Goal: Task Accomplishment & Management: Use online tool/utility

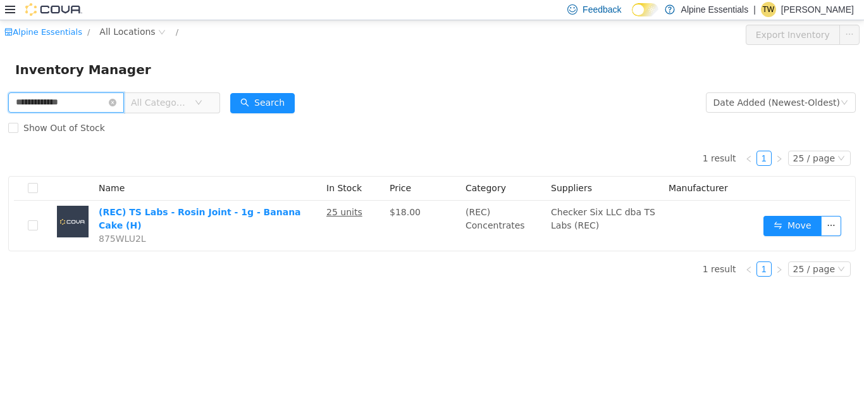
click at [102, 92] on input "**********" at bounding box center [66, 102] width 116 height 20
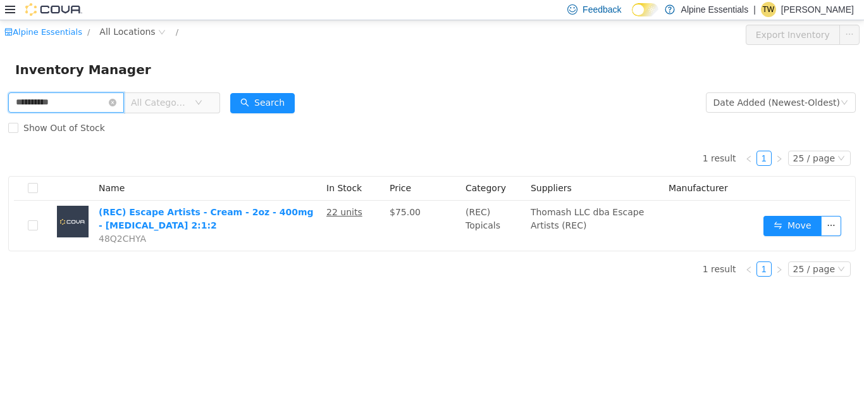
type input "**********"
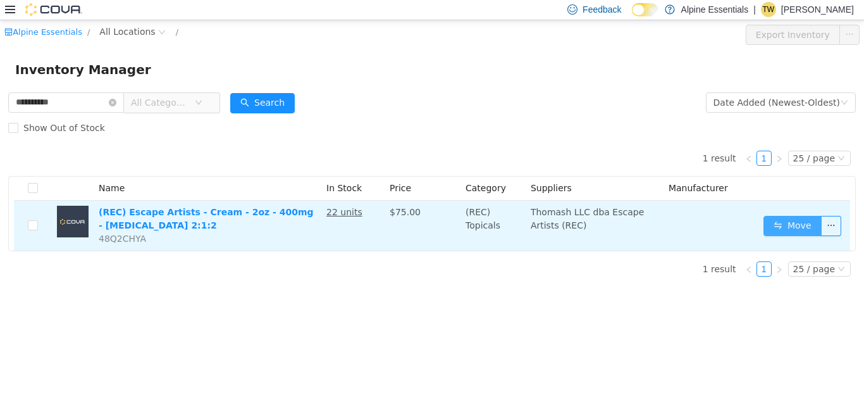
click at [802, 218] on button "Move" at bounding box center [792, 225] width 58 height 20
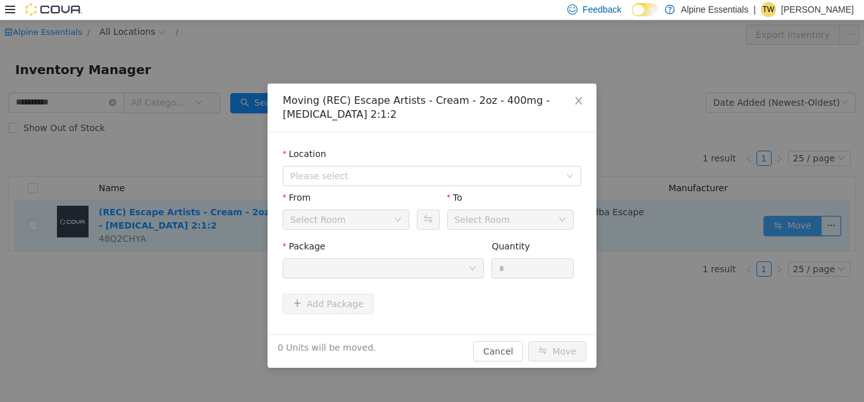
click at [802, 218] on body "**********" at bounding box center [432, 210] width 864 height 381
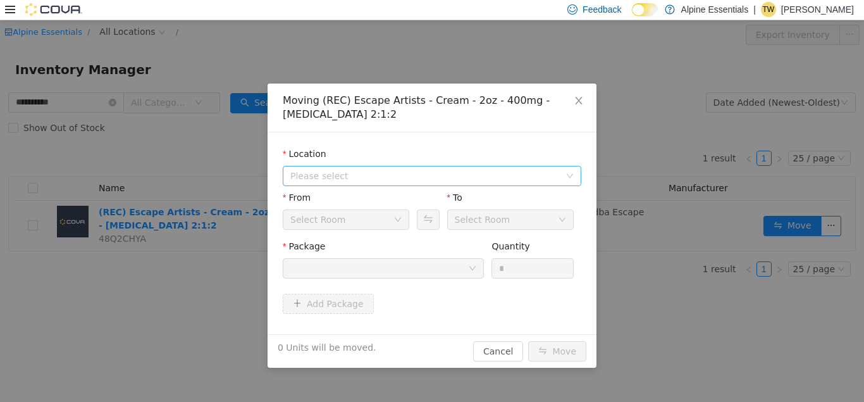
click at [537, 165] on span "Please select" at bounding box center [432, 175] width 298 height 20
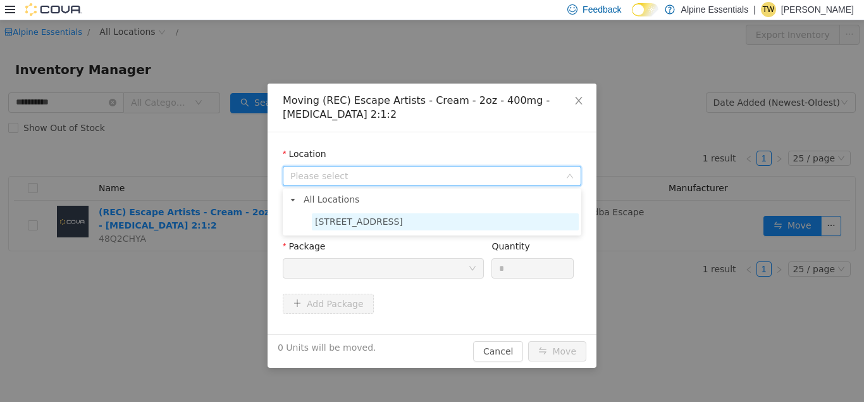
click at [448, 228] on span "[STREET_ADDRESS]" at bounding box center [445, 220] width 267 height 17
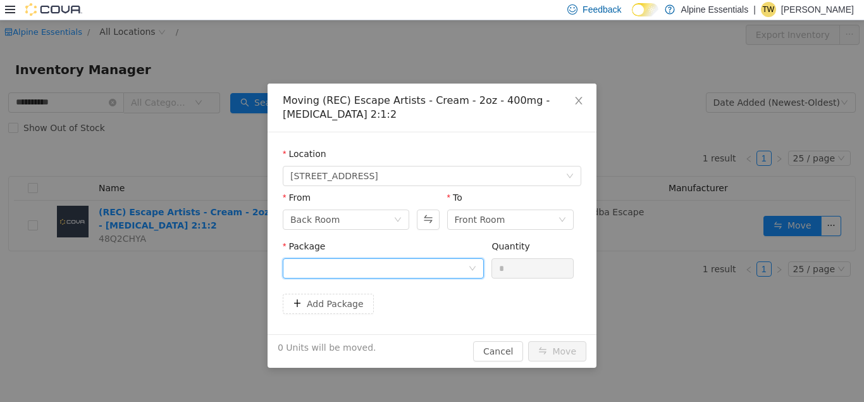
click at [417, 262] on div at bounding box center [379, 267] width 178 height 19
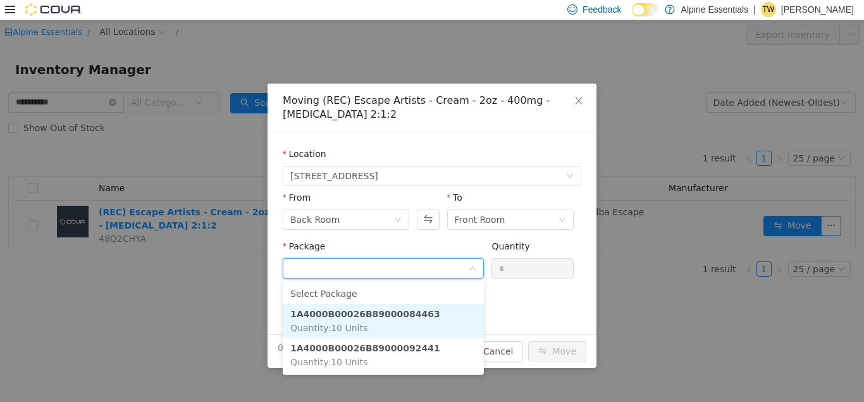
click at [403, 314] on strong "1A4000B00026B89000084463" at bounding box center [365, 313] width 150 height 10
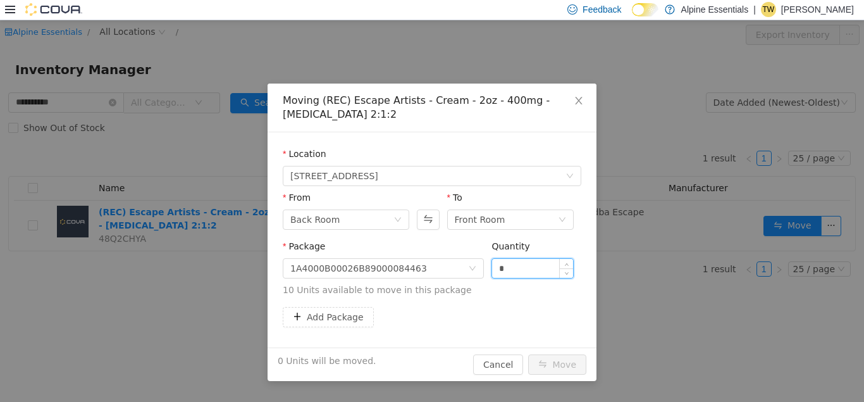
click at [501, 269] on input "*" at bounding box center [532, 267] width 81 height 19
type input "**"
click at [528, 353] on button "Move" at bounding box center [557, 363] width 58 height 20
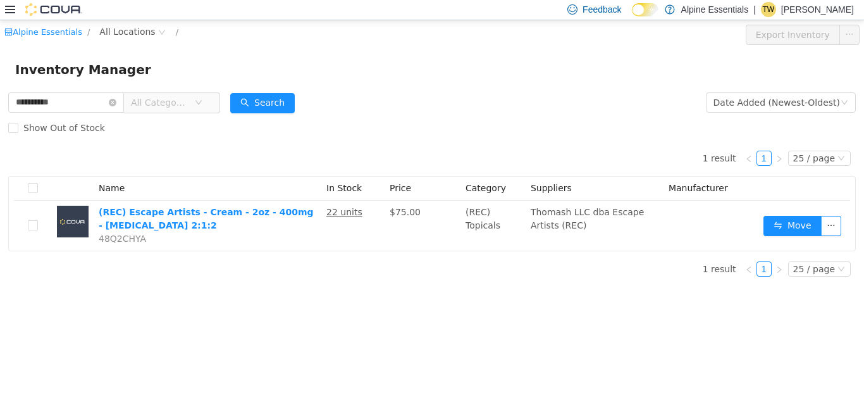
click at [501, 269] on div "1 result 1 25 / page Name In Stock Price Category Suppliers Manufacturer (REC) …" at bounding box center [431, 213] width 847 height 146
click at [36, 99] on input "**********" at bounding box center [66, 102] width 116 height 20
type input "**********"
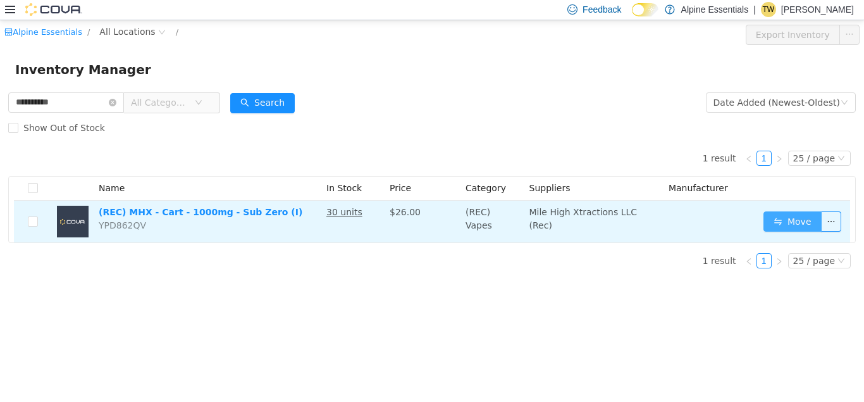
click at [809, 213] on button "Move" at bounding box center [792, 221] width 58 height 20
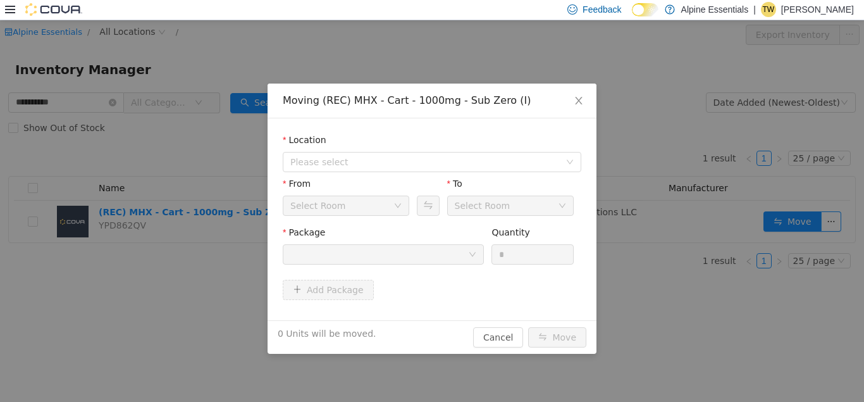
click at [419, 175] on div "Location Please select" at bounding box center [432, 155] width 298 height 44
click at [419, 167] on span "Please select" at bounding box center [424, 161] width 269 height 13
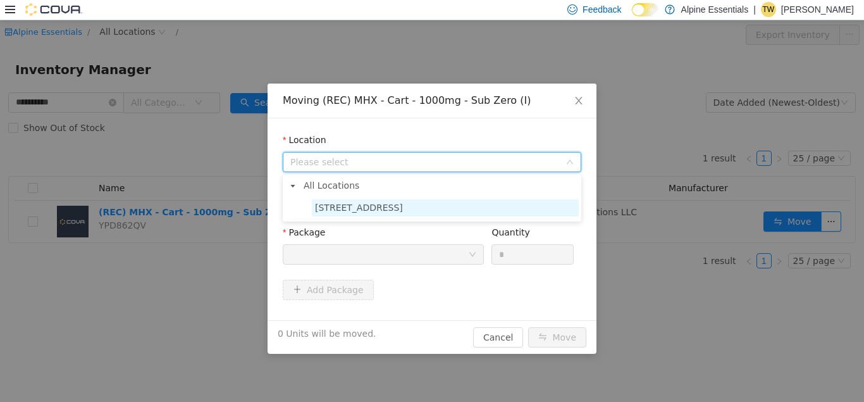
click at [385, 204] on span "[STREET_ADDRESS]" at bounding box center [359, 207] width 88 height 10
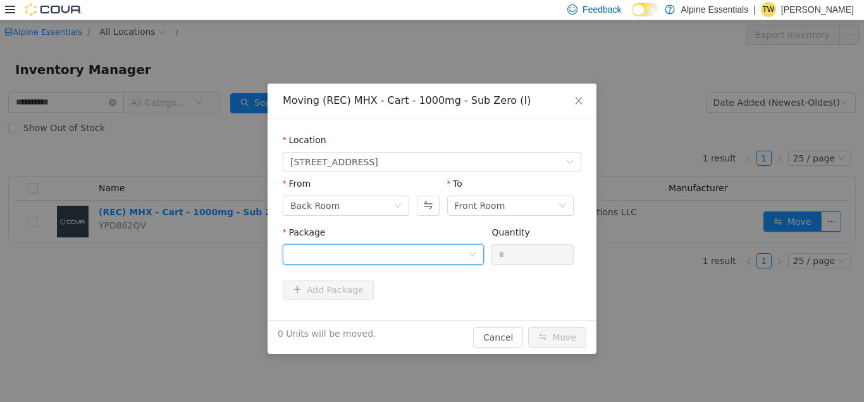
click at [377, 262] on div at bounding box center [379, 253] width 178 height 19
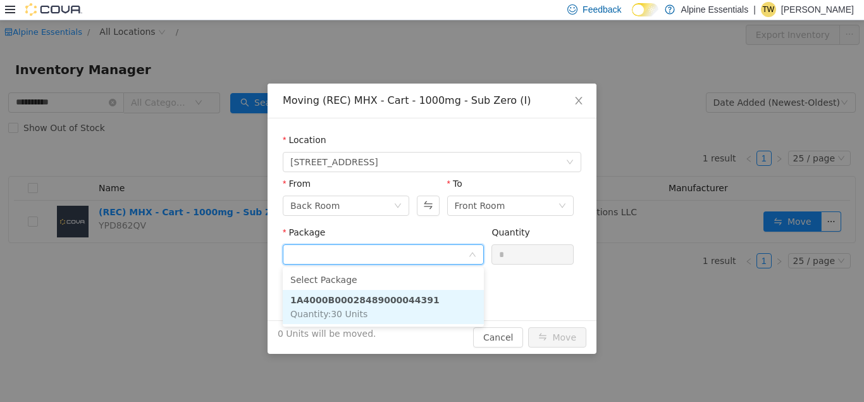
click at [396, 298] on strong "1A4000B00028489000044391" at bounding box center [364, 299] width 149 height 10
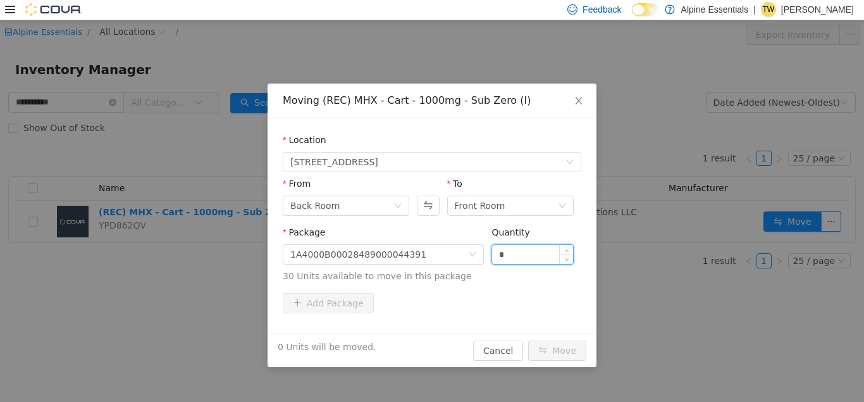
click at [498, 249] on input "*" at bounding box center [532, 253] width 81 height 19
type input "**"
click at [528, 340] on button "Move" at bounding box center [557, 350] width 58 height 20
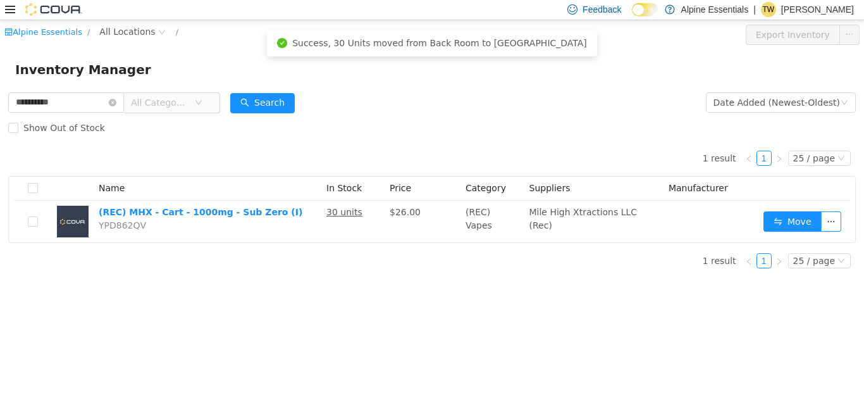
click at [328, 122] on div "Show Out of Stock" at bounding box center [431, 126] width 847 height 25
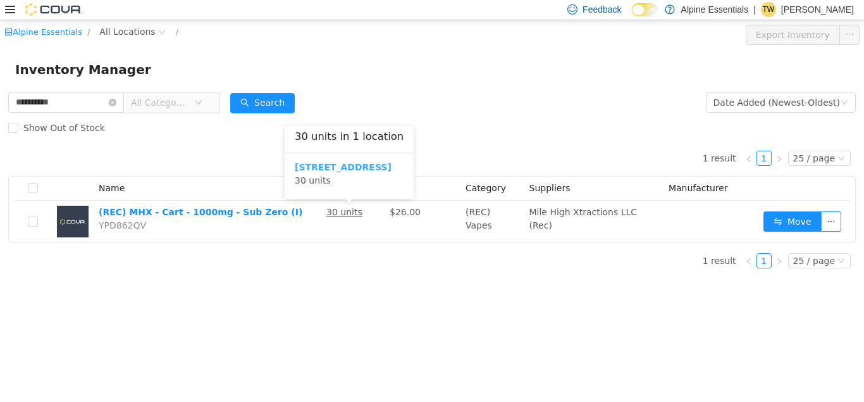
click at [360, 168] on b "[STREET_ADDRESS]" at bounding box center [343, 166] width 97 height 10
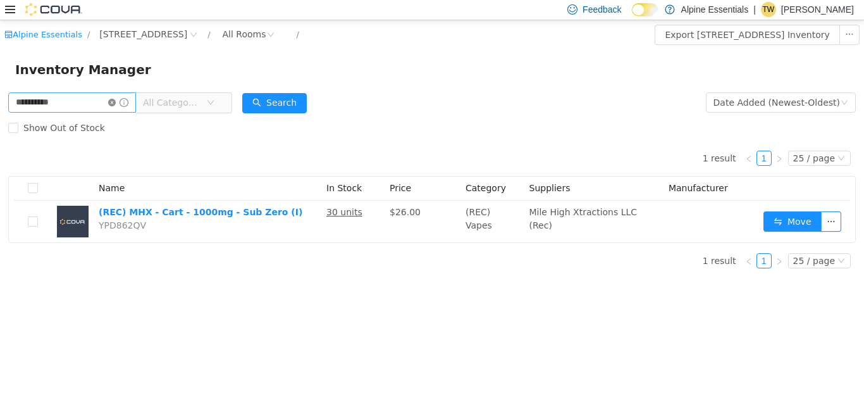
click at [116, 101] on icon "icon: close-circle" at bounding box center [112, 102] width 8 height 8
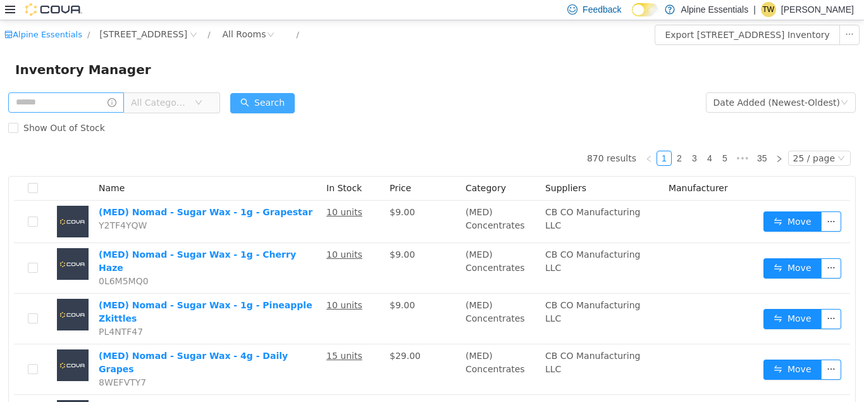
click at [274, 104] on button "Search" at bounding box center [262, 102] width 64 height 20
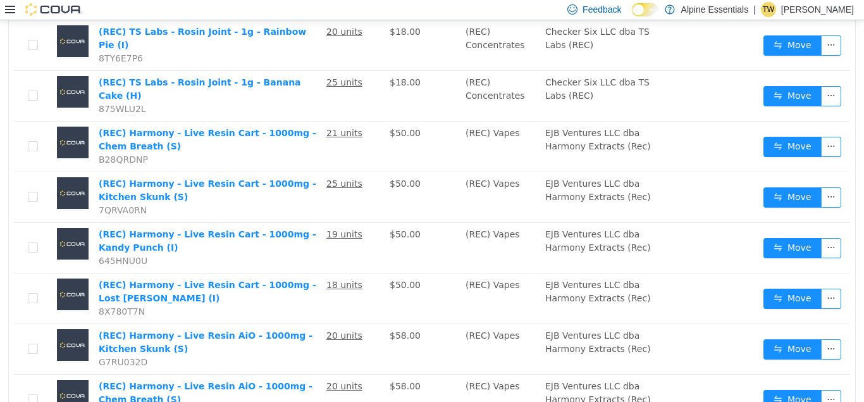
scroll to position [426, 0]
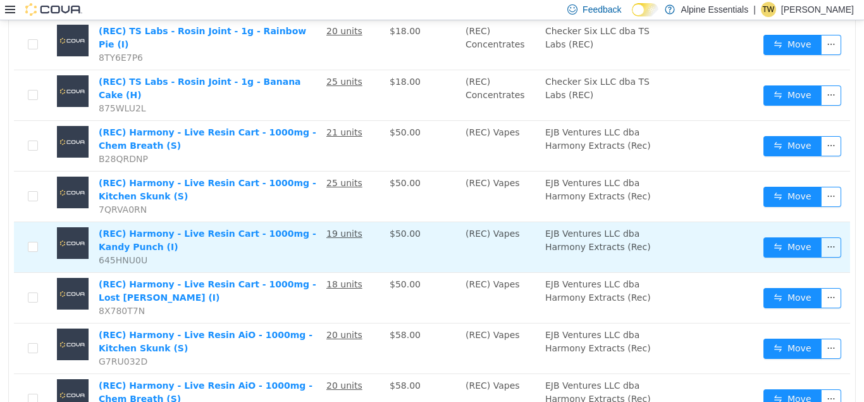
click at [366, 221] on td "19 units" at bounding box center [352, 246] width 63 height 51
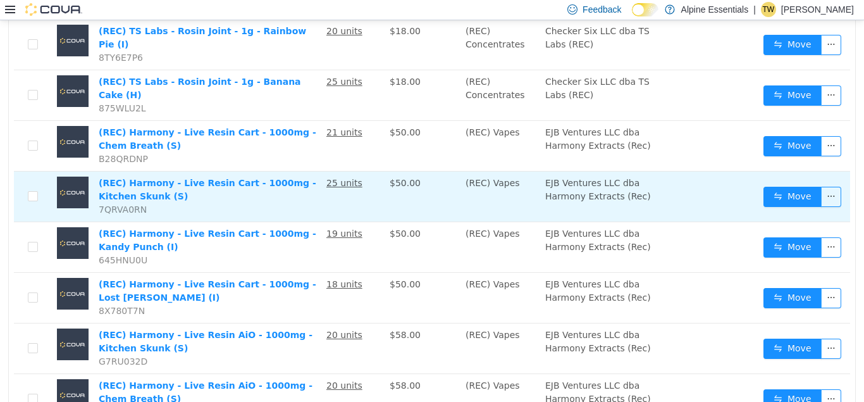
click at [310, 171] on td "(REC) Harmony - Live Resin Cart - 1000mg - Kitchen Skunk (S) 7QRVA0RN" at bounding box center [208, 196] width 228 height 51
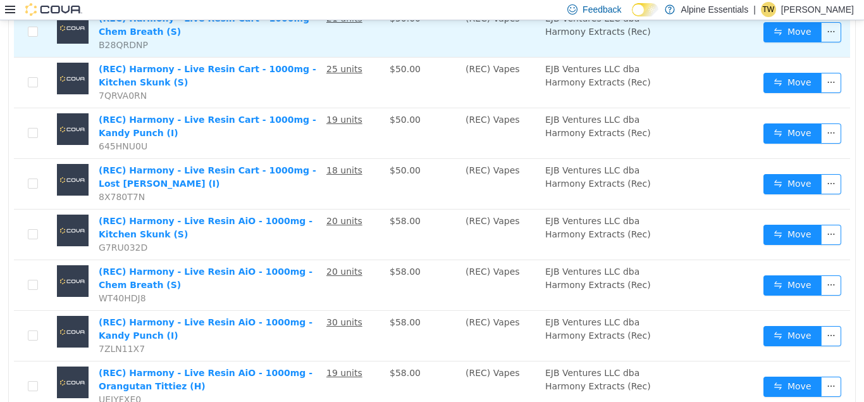
scroll to position [0, 0]
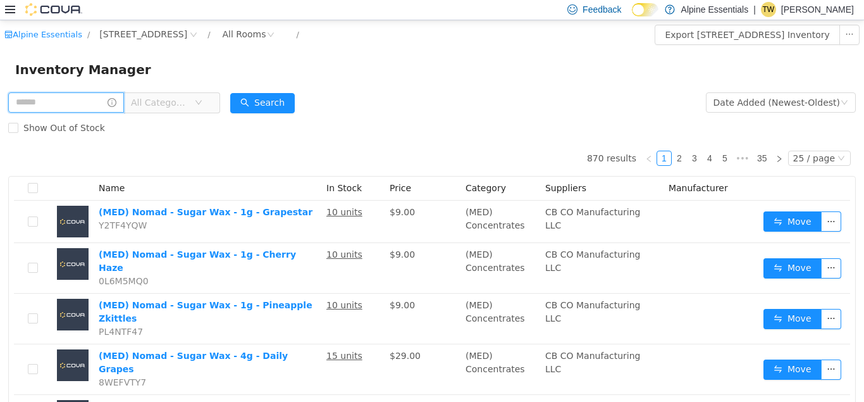
click at [107, 105] on input "text" at bounding box center [66, 102] width 116 height 20
click at [517, 77] on div "Inventory Manager" at bounding box center [431, 69] width 833 height 20
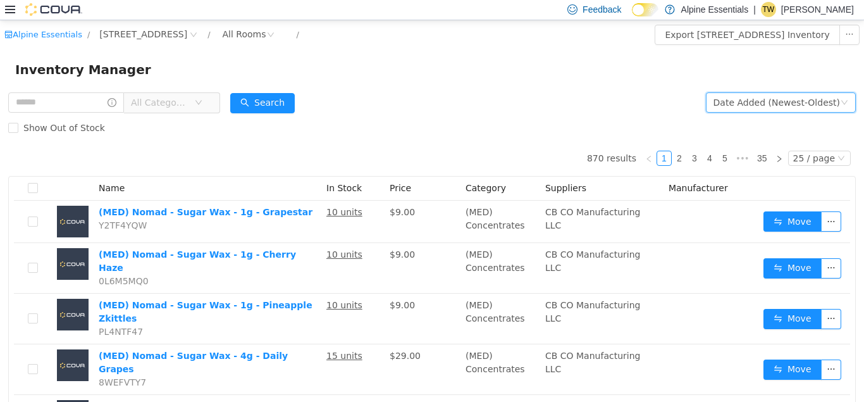
click at [770, 104] on div "Date Added (Newest-Oldest)" at bounding box center [776, 101] width 126 height 19
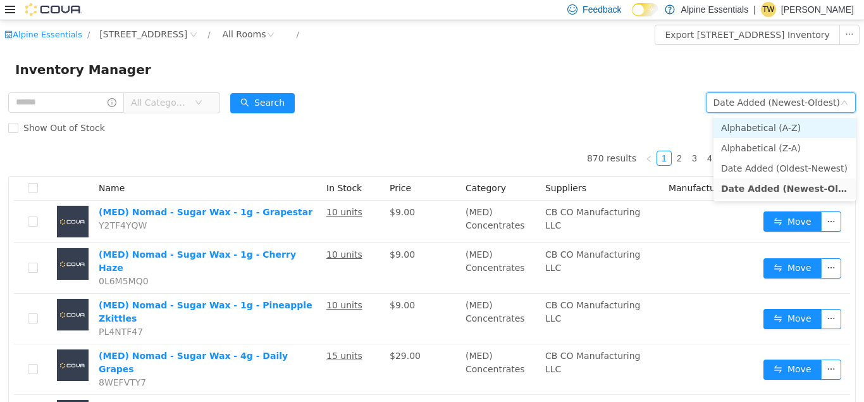
click at [749, 128] on li "Alphabetical (A-Z)" at bounding box center [784, 127] width 142 height 20
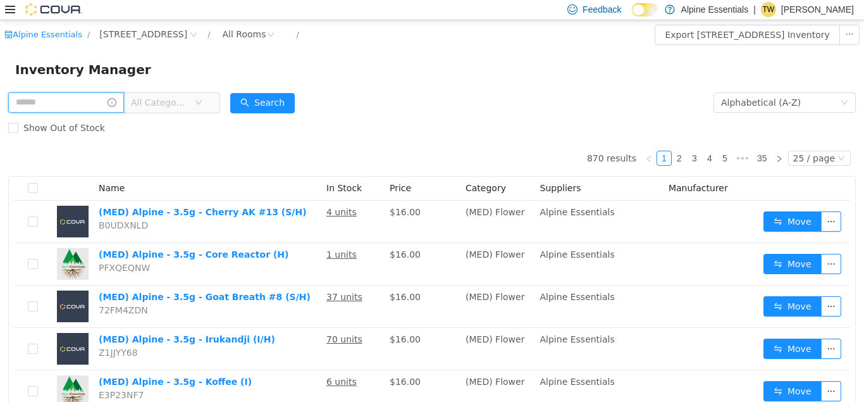
click at [59, 111] on input "text" at bounding box center [66, 102] width 116 height 20
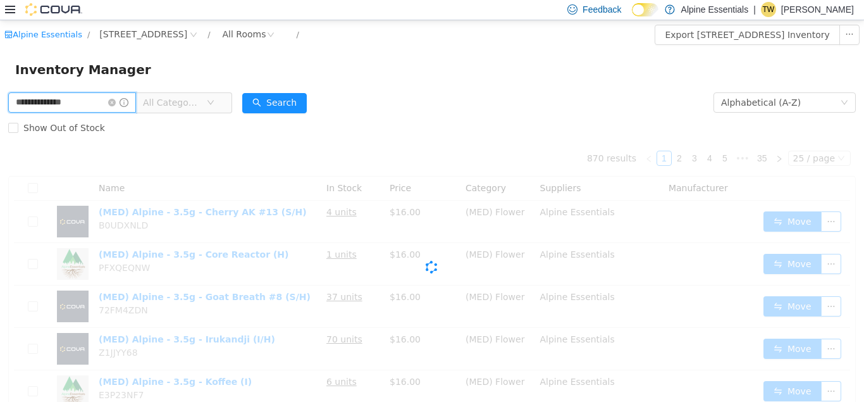
type input "**********"
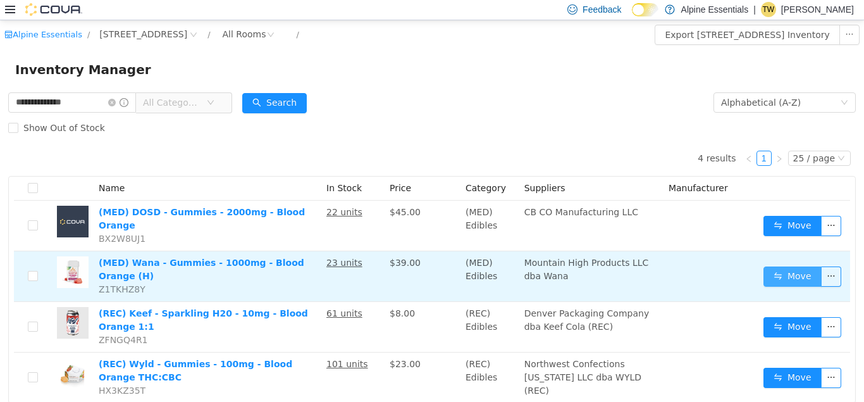
click at [804, 269] on button "Move" at bounding box center [792, 276] width 58 height 20
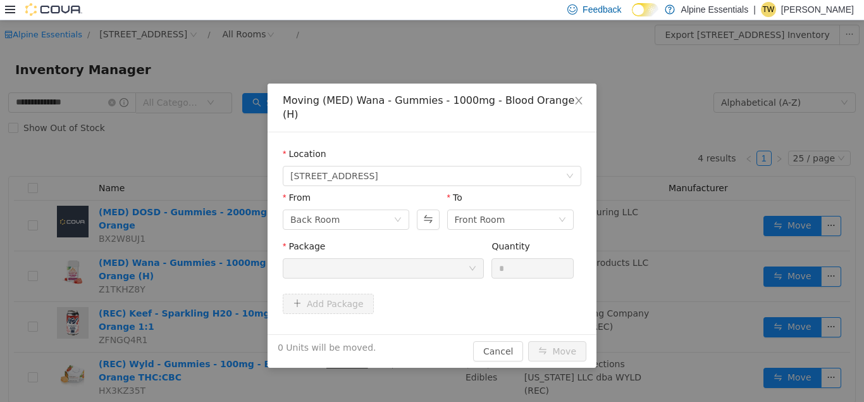
click at [373, 258] on div at bounding box center [379, 267] width 178 height 19
click at [372, 258] on div at bounding box center [379, 267] width 178 height 19
click at [436, 193] on div at bounding box center [428, 199] width 22 height 18
click at [433, 209] on button "Swap" at bounding box center [428, 219] width 22 height 20
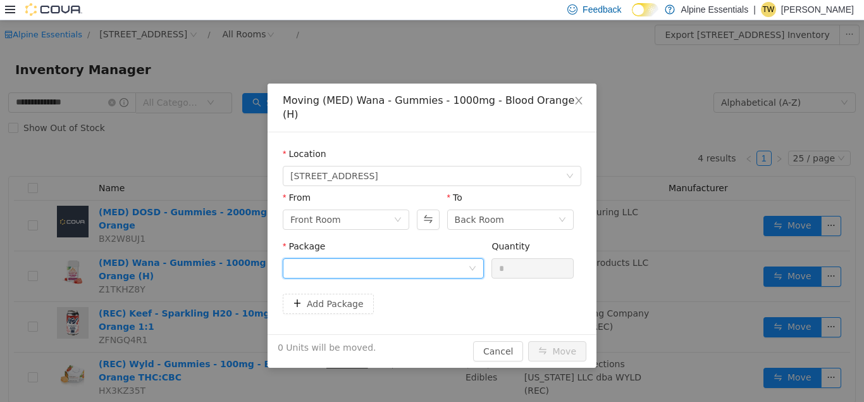
click at [408, 258] on div at bounding box center [379, 267] width 178 height 19
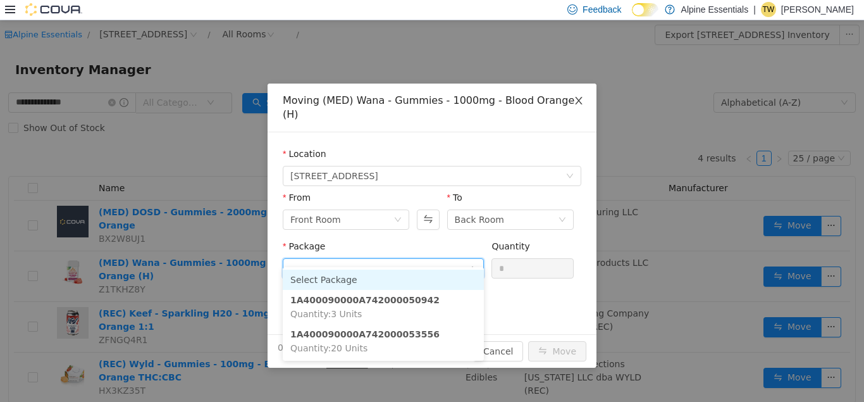
click at [575, 95] on span "Close" at bounding box center [578, 100] width 35 height 35
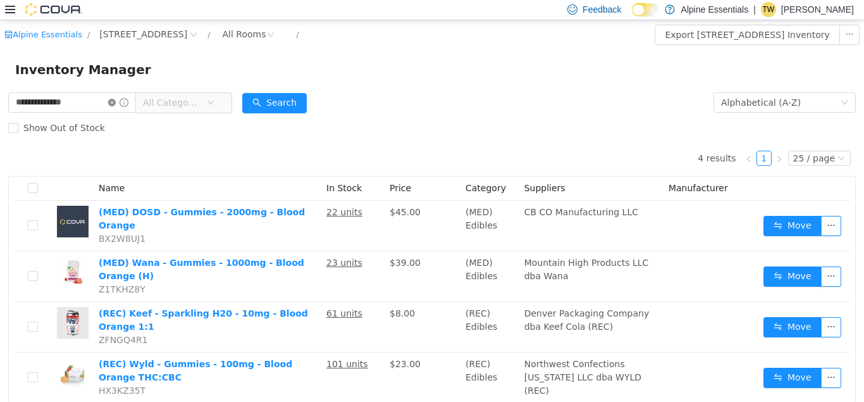
click at [116, 101] on icon "icon: close-circle" at bounding box center [112, 102] width 8 height 8
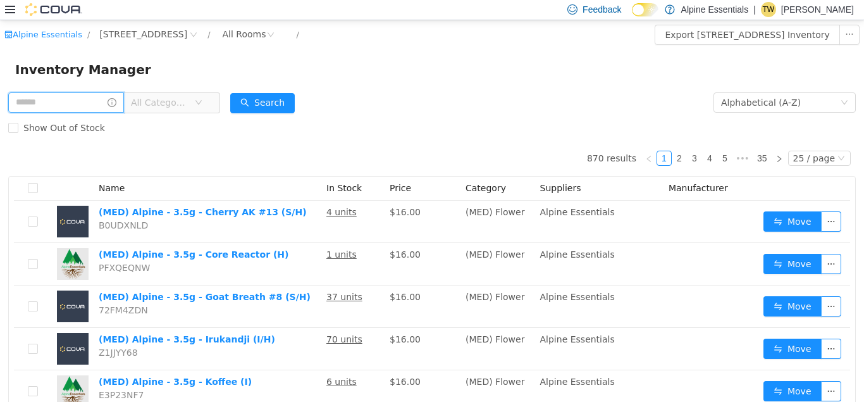
click at [101, 109] on input "text" at bounding box center [66, 102] width 116 height 20
click at [209, 86] on div "Inventory Manager" at bounding box center [432, 69] width 864 height 40
click at [460, 97] on form "All Categories Alphabetical (A-Z) Search Show Out of Stock" at bounding box center [431, 114] width 847 height 51
